Goal: Transaction & Acquisition: Book appointment/travel/reservation

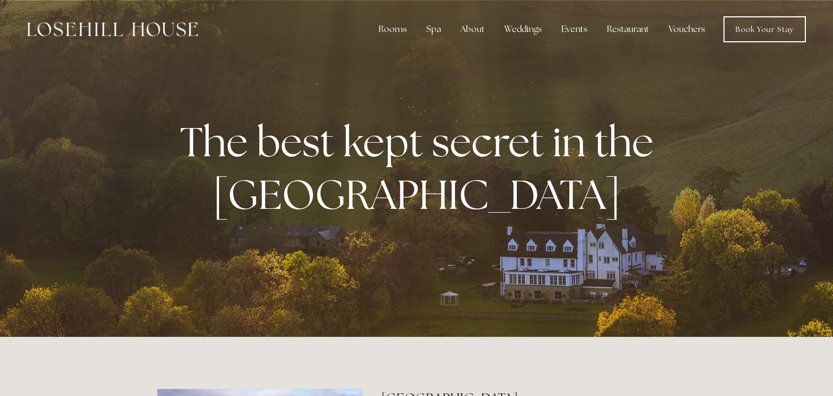
drag, startPoint x: 215, startPoint y: 44, endPoint x: 370, endPoint y: 24, distance: 156.2
click at [370, 24] on div "Rooms Rooms Your Stay Book a stay Offers Spa About" at bounding box center [416, 29] width 811 height 59
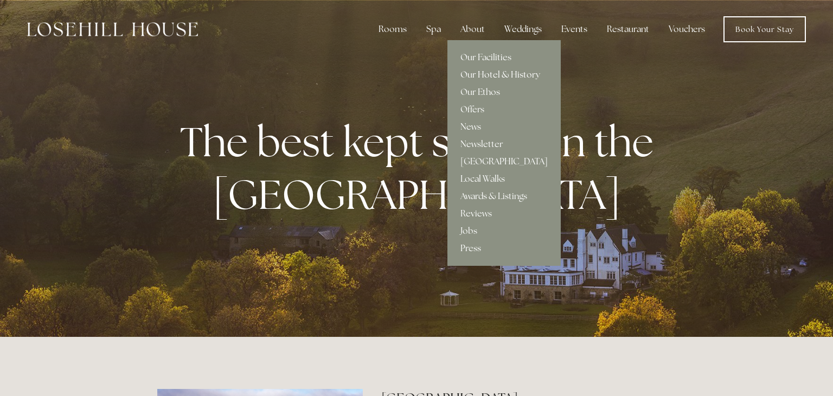
click at [483, 73] on link "Our Hotel & History" at bounding box center [503, 74] width 113 height 17
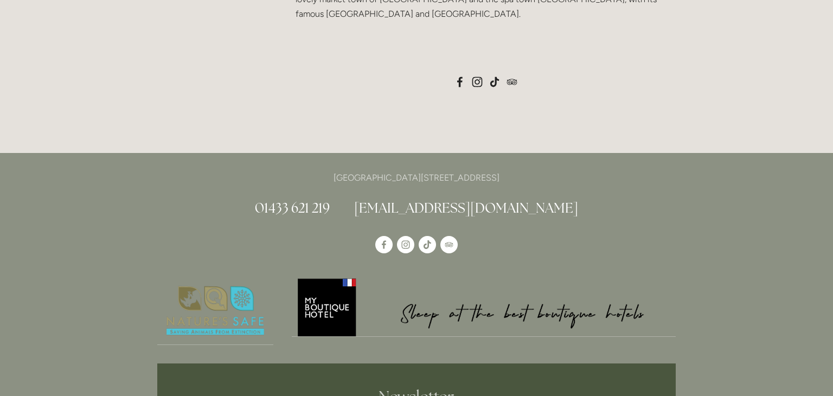
scroll to position [1106, 0]
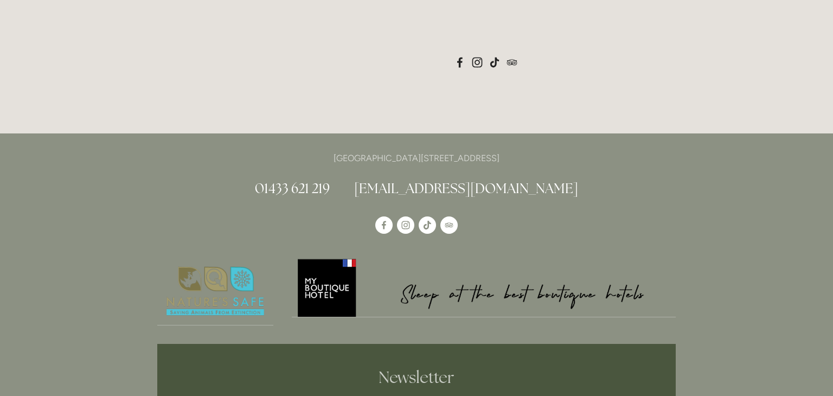
drag, startPoint x: 544, startPoint y: 101, endPoint x: 506, endPoint y: 100, distance: 37.4
click at [506, 151] on p "[GEOGRAPHIC_DATA][STREET_ADDRESS]" at bounding box center [416, 158] width 518 height 15
copy p "S33 6AF"
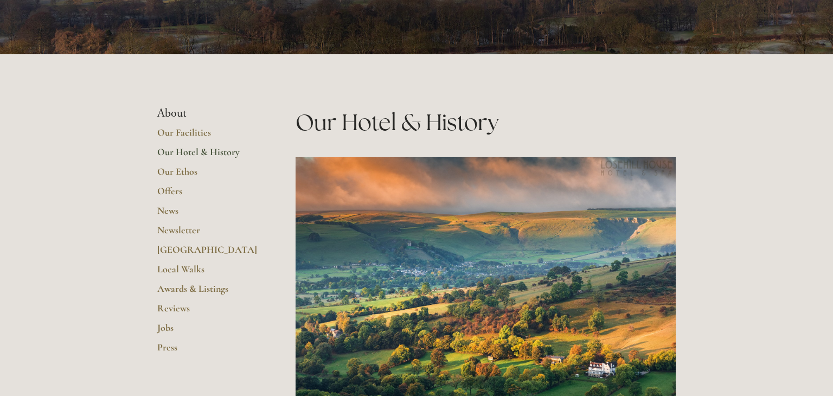
scroll to position [173, 0]
click at [187, 131] on link "Our Facilities" at bounding box center [209, 136] width 104 height 20
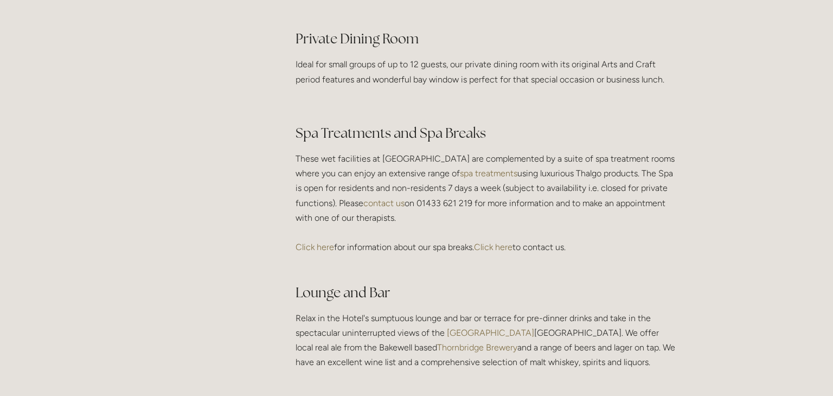
scroll to position [1778, 0]
click at [311, 250] on link "Click here" at bounding box center [314, 245] width 38 height 10
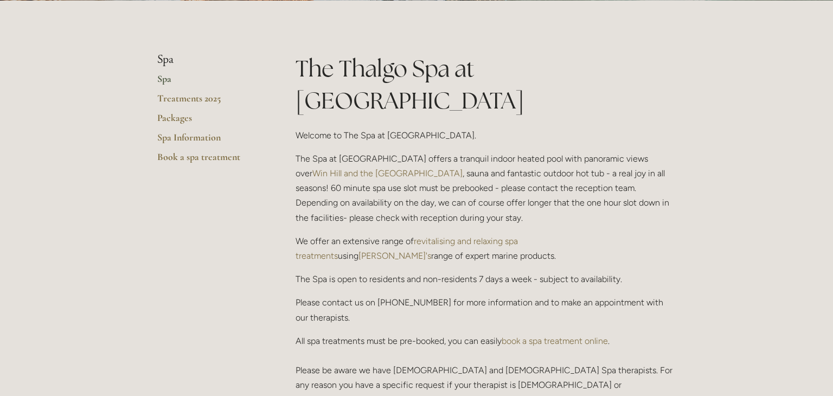
scroll to position [217, 0]
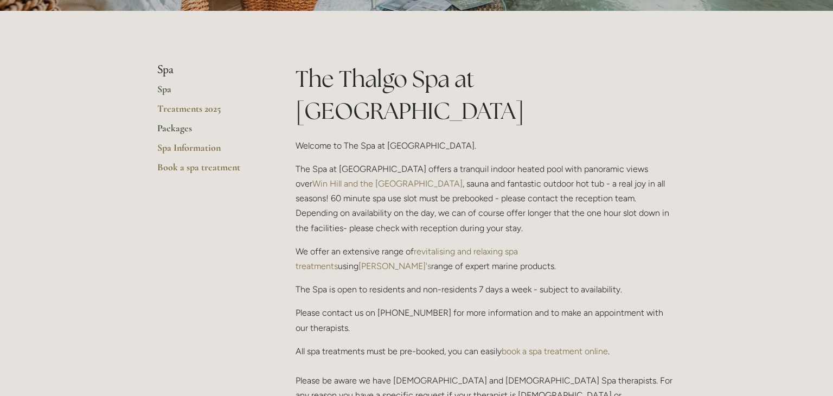
click at [166, 127] on link "Packages" at bounding box center [209, 132] width 104 height 20
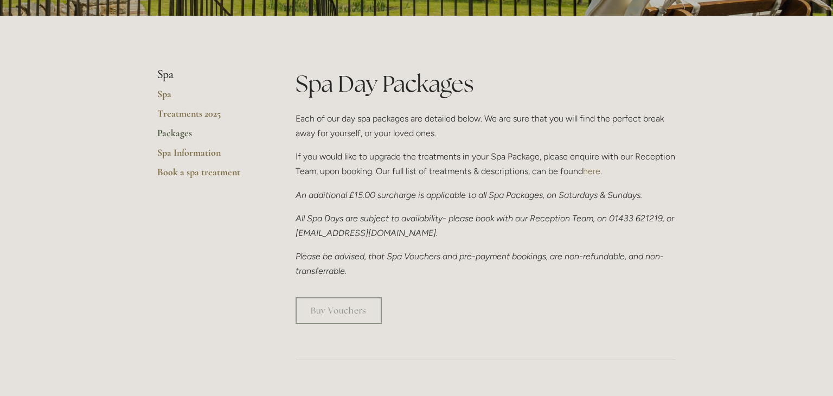
scroll to position [217, 0]
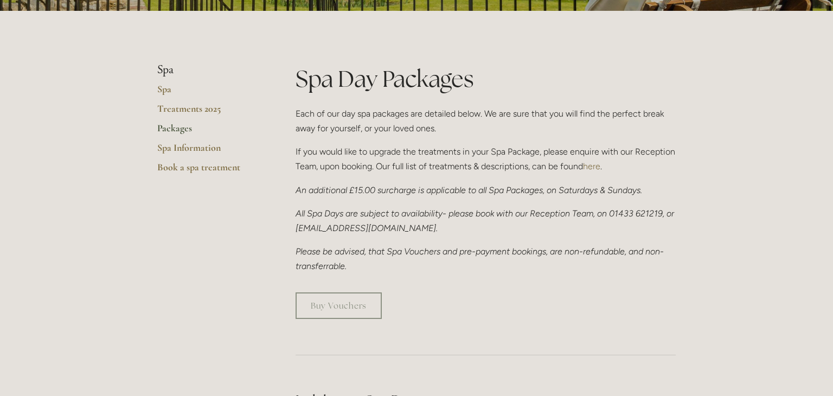
click at [586, 165] on link "here" at bounding box center [591, 166] width 17 height 10
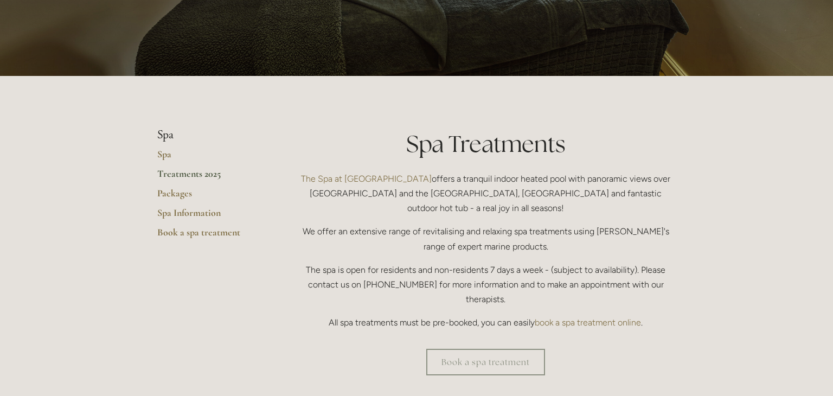
scroll to position [130, 0]
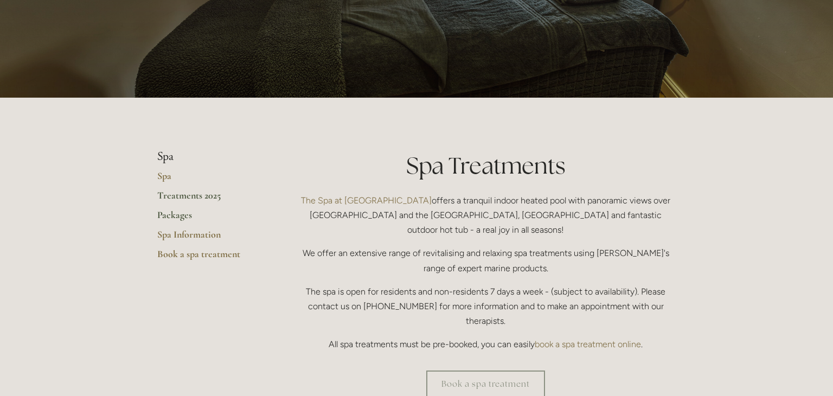
click at [169, 220] on link "Packages" at bounding box center [209, 219] width 104 height 20
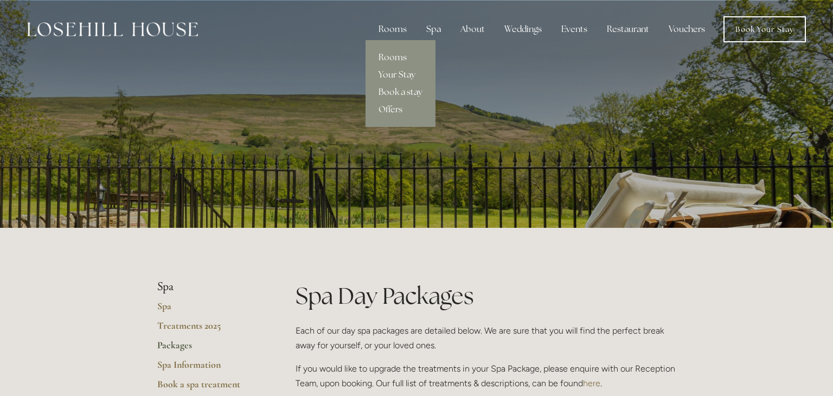
click at [397, 89] on link "Book a stay" at bounding box center [400, 91] width 70 height 17
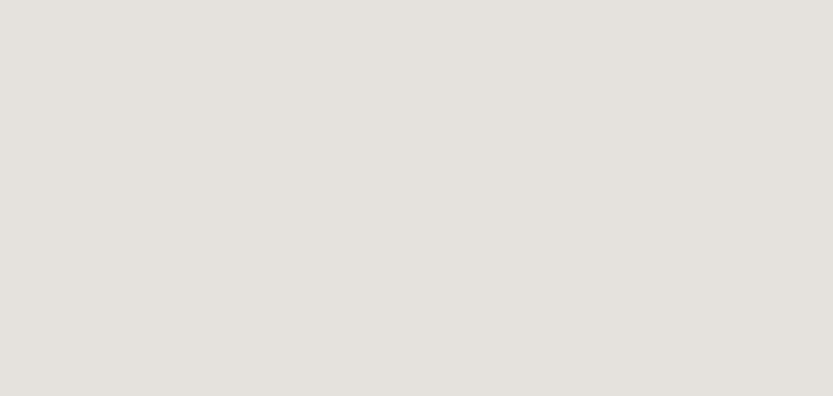
scroll to position [80, 0]
